Goal: Information Seeking & Learning: Learn about a topic

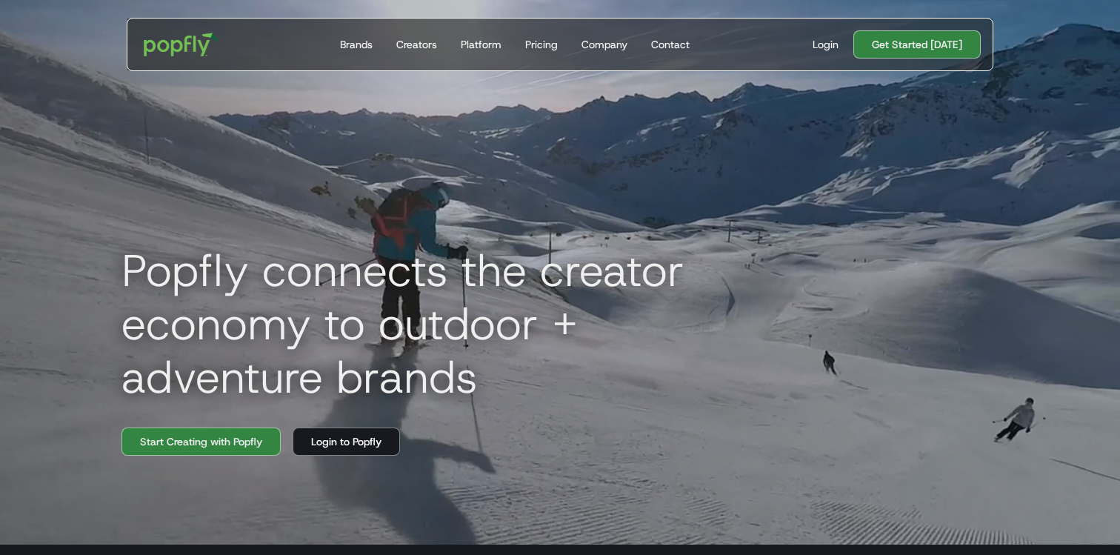
click at [733, 257] on h1 "Popfly connects the creator economy to outdoor + adventure brands" at bounding box center [443, 324] width 667 height 160
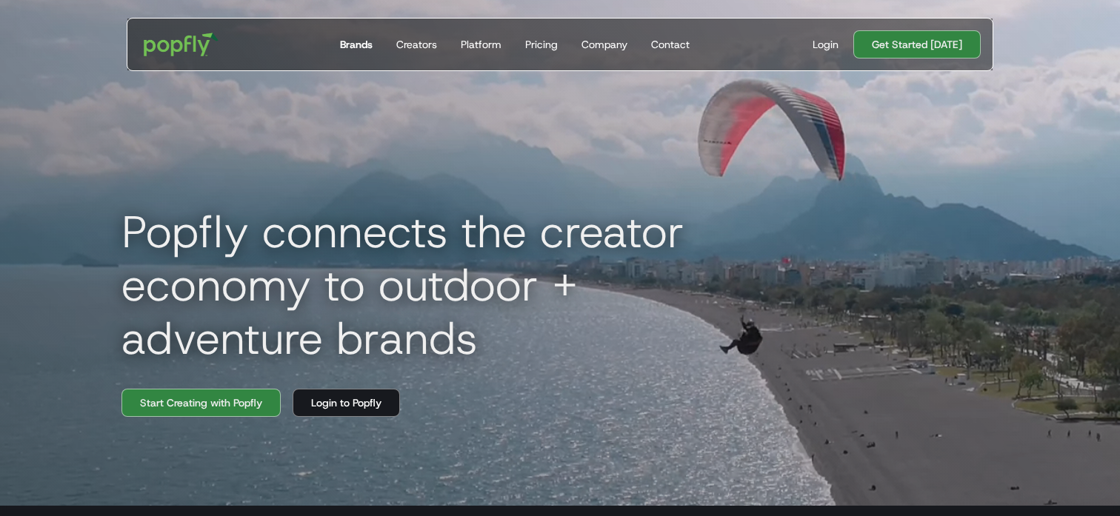
click at [351, 48] on div "Brands" at bounding box center [356, 44] width 33 height 15
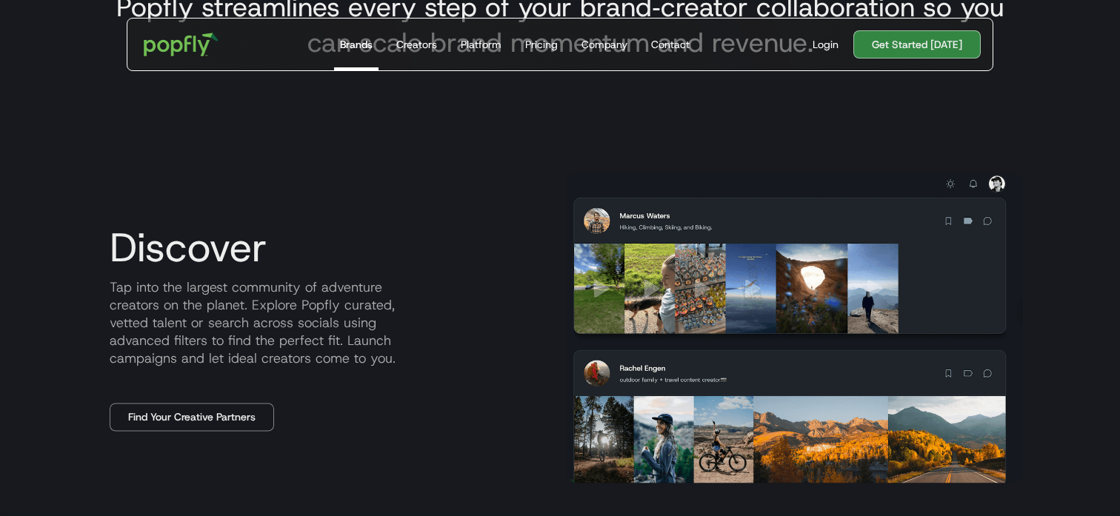
scroll to position [643, 0]
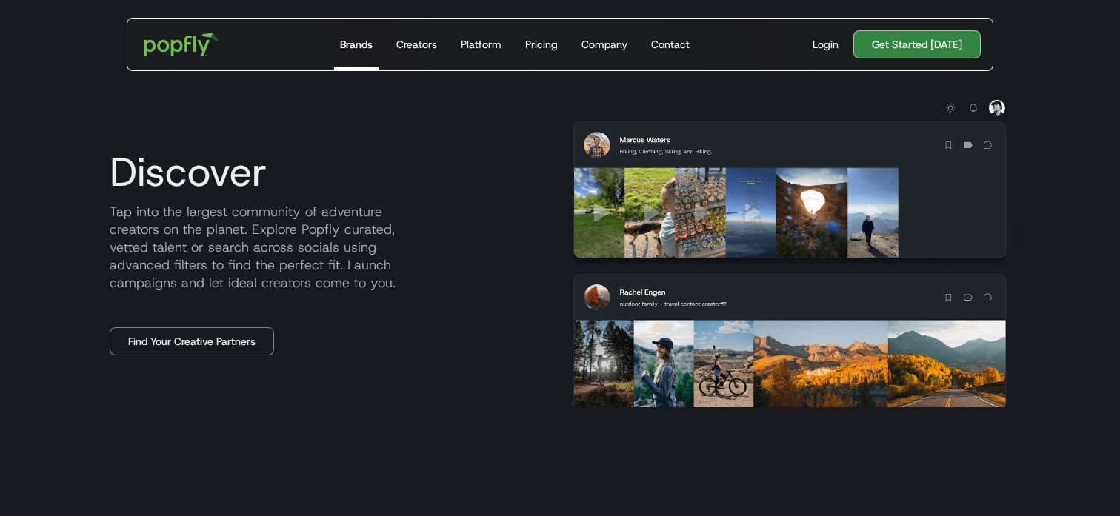
drag, startPoint x: 209, startPoint y: 187, endPoint x: 201, endPoint y: 209, distance: 23.0
click at [201, 187] on h3 "Discover" at bounding box center [326, 172] width 456 height 44
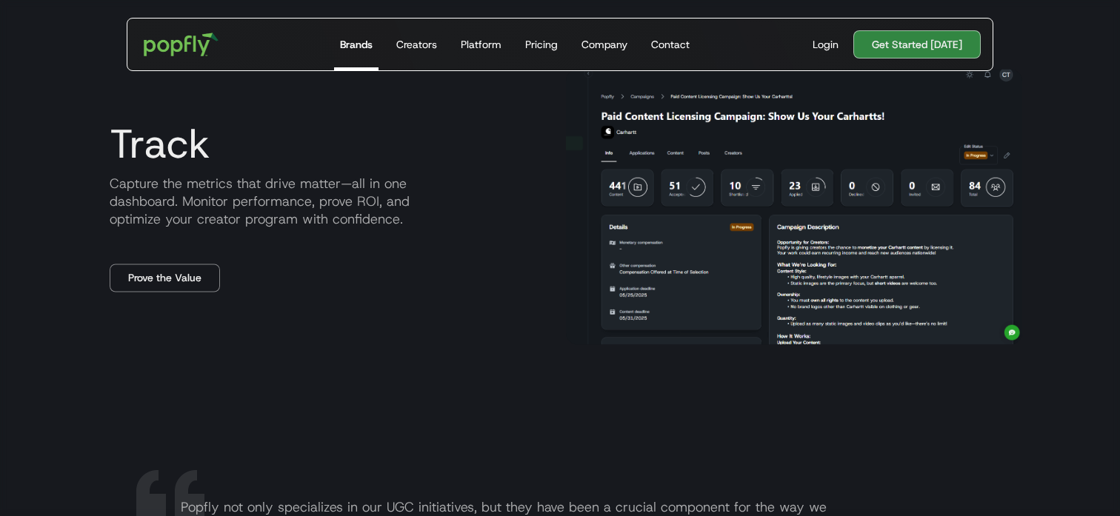
scroll to position [1883, 0]
click at [485, 43] on div "Platform" at bounding box center [481, 44] width 41 height 15
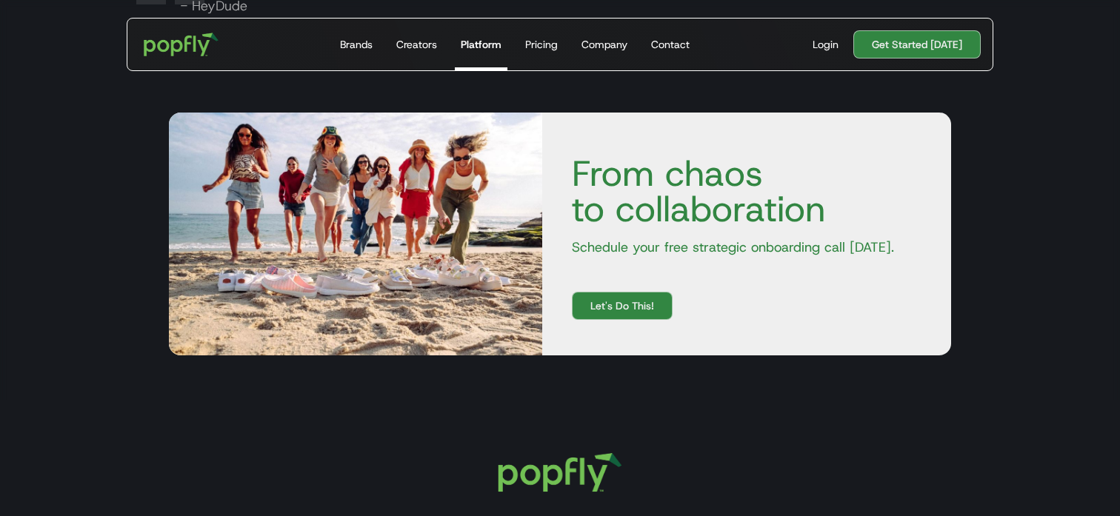
scroll to position [2531, 0]
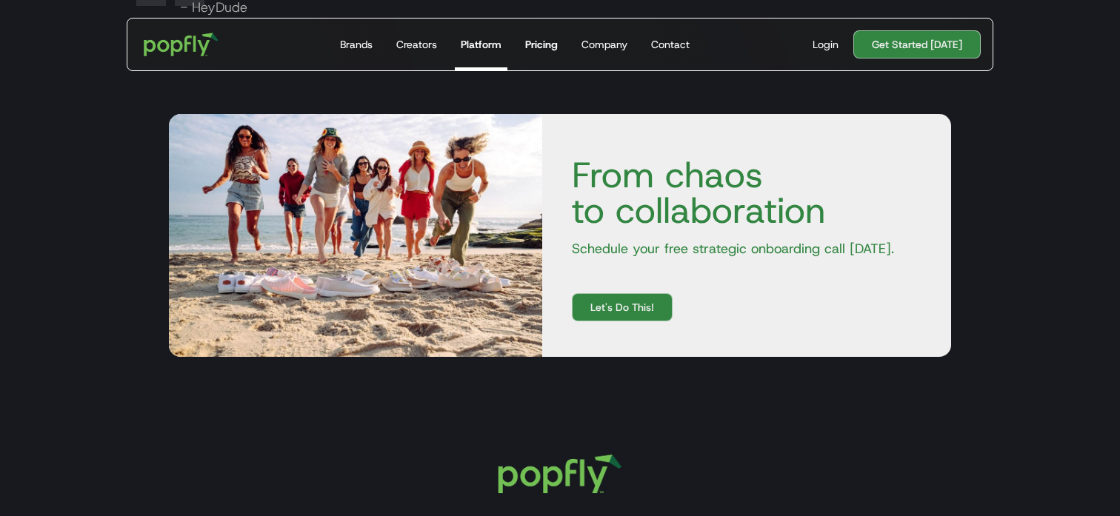
click at [548, 46] on div "Pricing" at bounding box center [541, 44] width 33 height 15
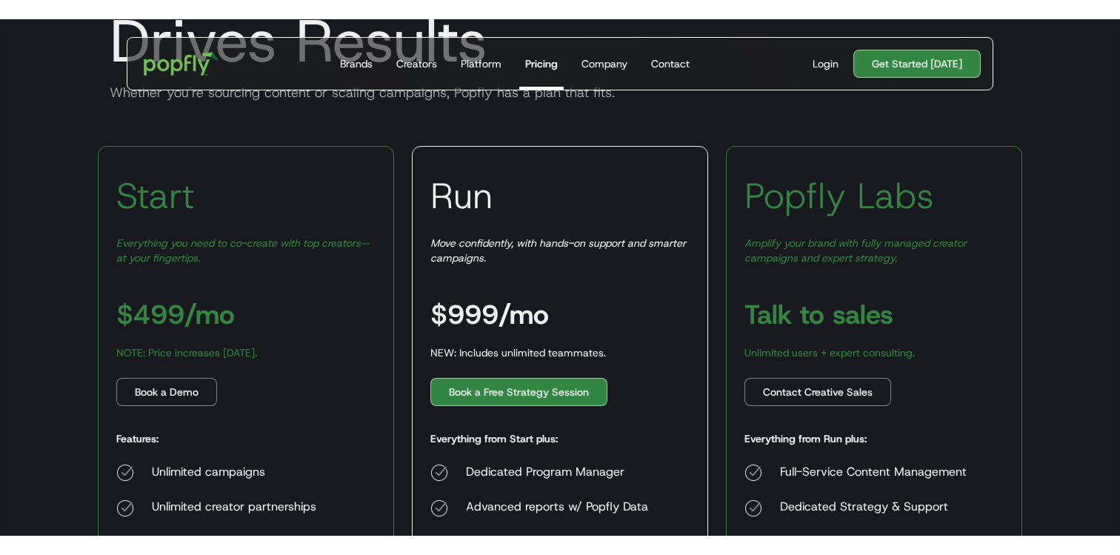
scroll to position [164, 0]
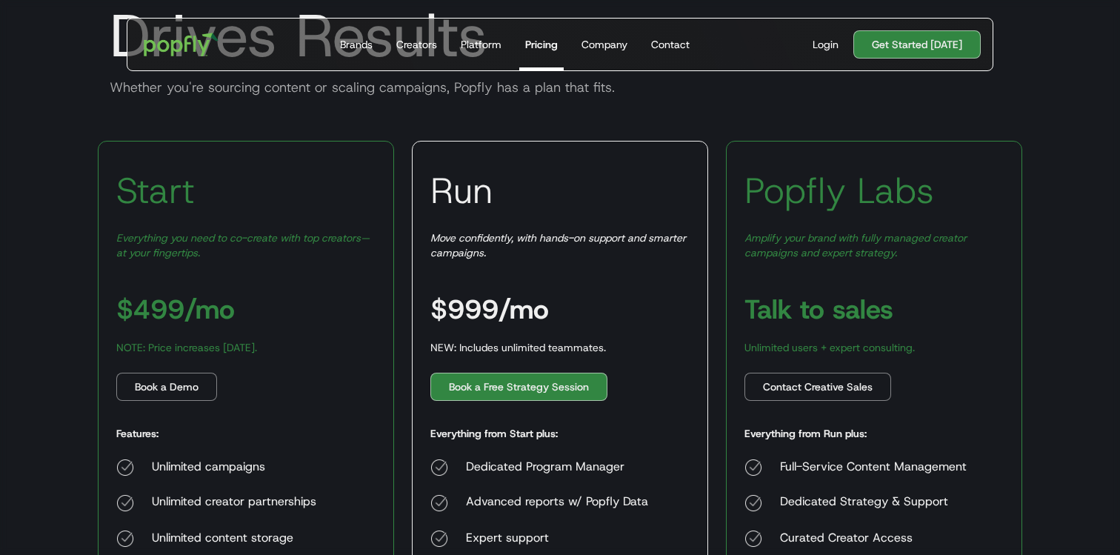
click at [568, 108] on div "Flexible Creator Marketing that Drives Results Whether you're sourcing content …" at bounding box center [560, 14] width 948 height 200
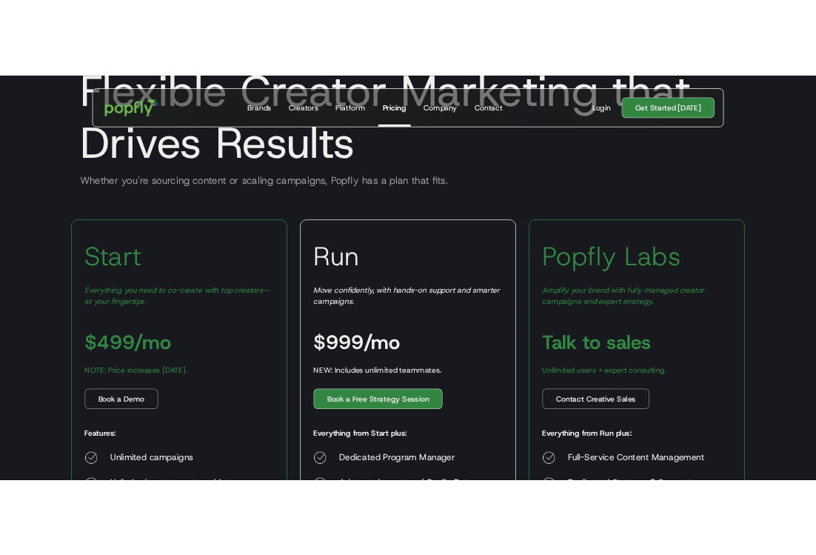
scroll to position [42, 0]
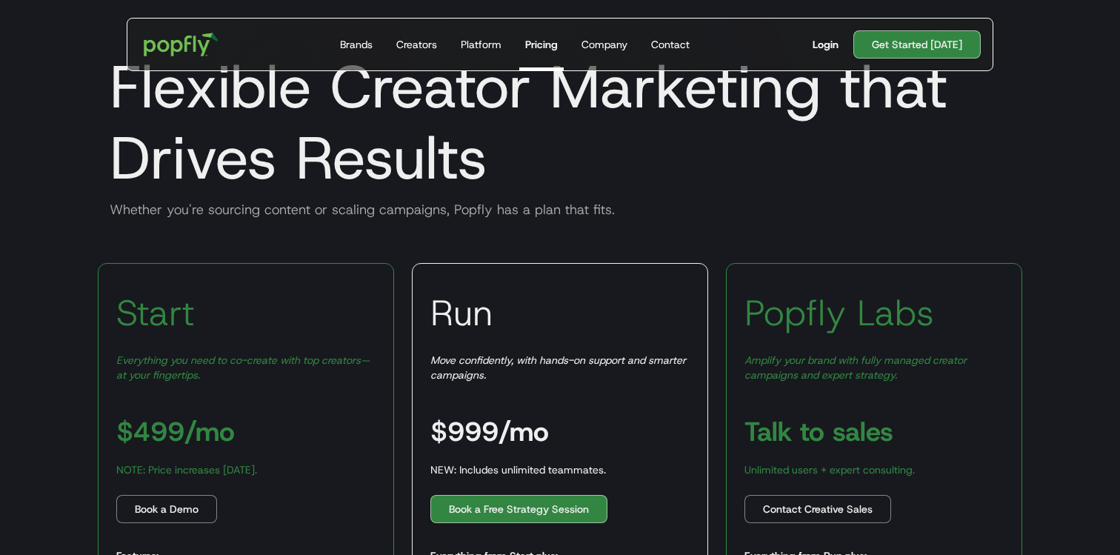
click at [832, 50] on div "Login" at bounding box center [826, 44] width 26 height 15
